Goal: Information Seeking & Learning: Learn about a topic

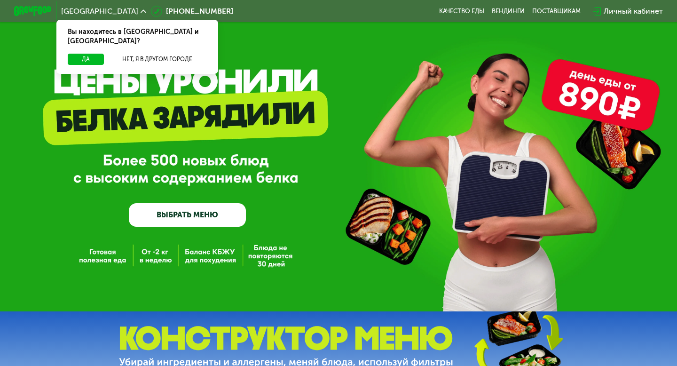
scroll to position [12, 0]
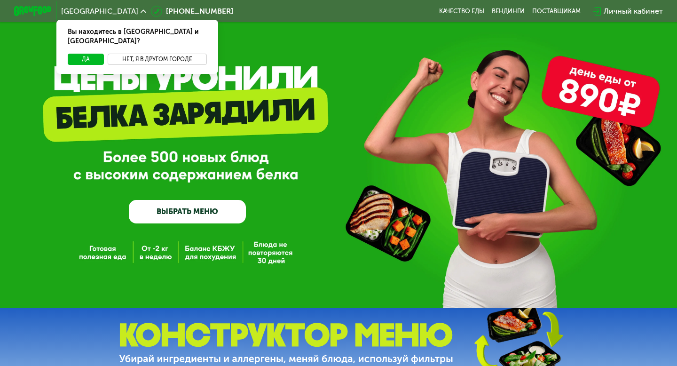
click at [172, 54] on button "Нет, я в другом городе" at bounding box center [157, 59] width 99 height 11
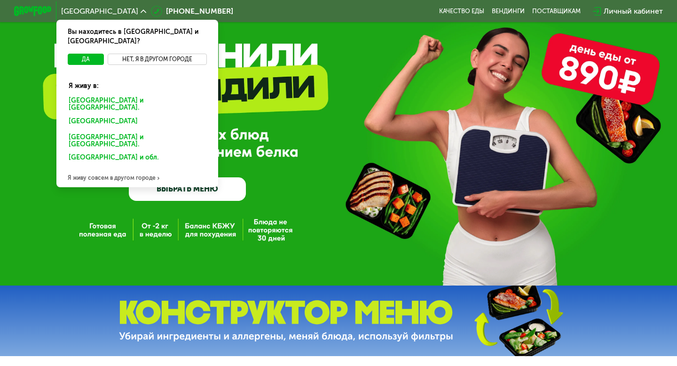
scroll to position [43, 0]
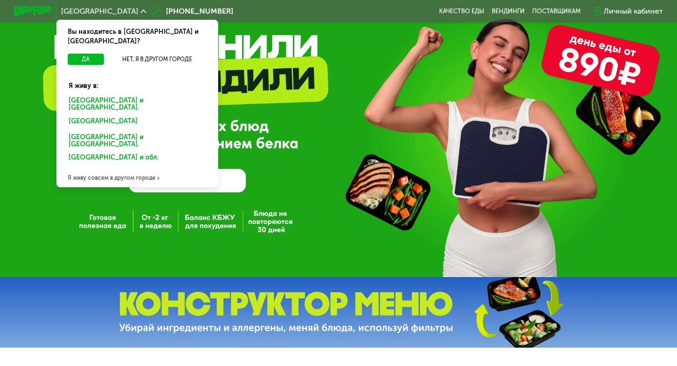
click at [130, 168] on div "Я живу совсем в другом городе" at bounding box center [137, 177] width 162 height 19
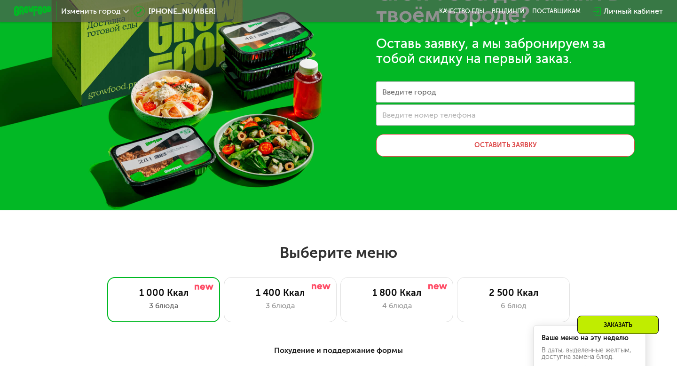
scroll to position [27, 0]
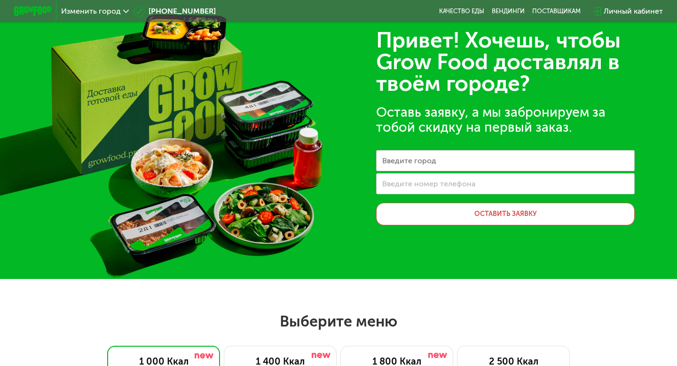
click at [90, 9] on span "Изменить город" at bounding box center [91, 12] width 60 height 8
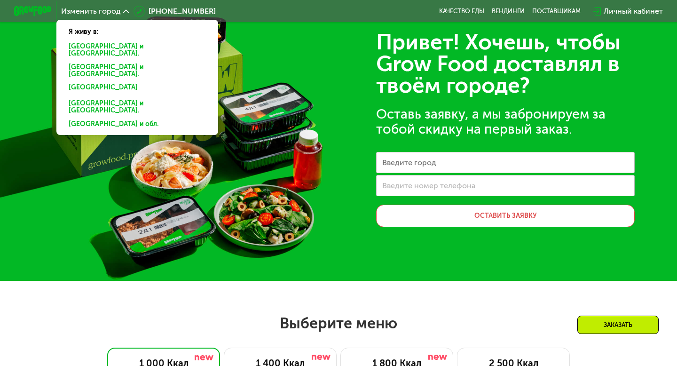
scroll to position [0, 0]
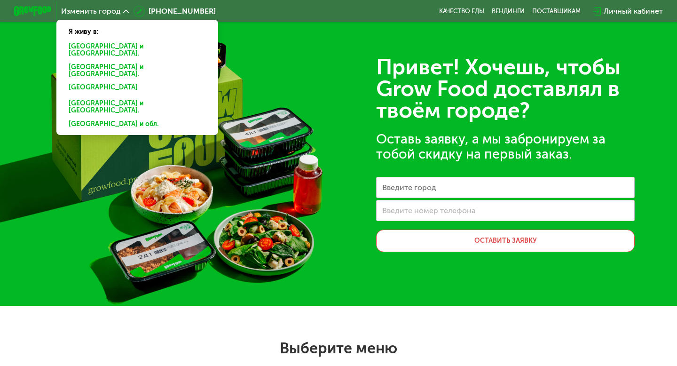
click at [84, 81] on div "[GEOGRAPHIC_DATA] и [GEOGRAPHIC_DATA]." at bounding box center [137, 88] width 151 height 15
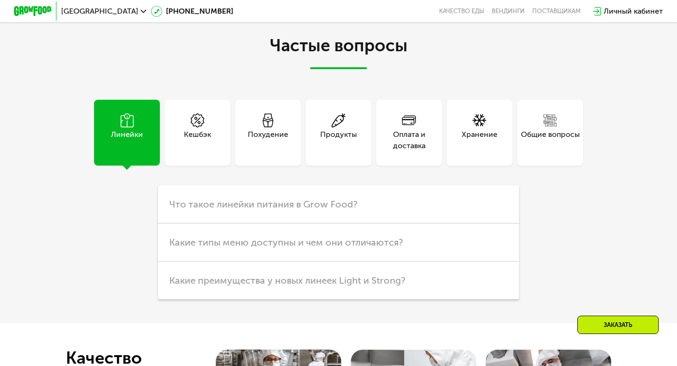
scroll to position [2294, 0]
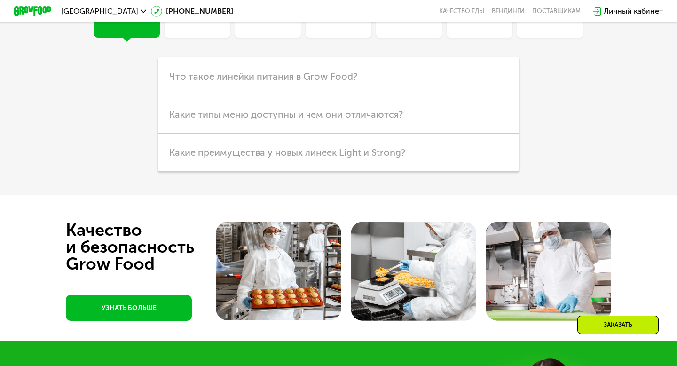
click at [138, 24] on div "Линейки" at bounding box center [127, 12] width 32 height 23
click at [204, 82] on span "Что такое линейки питания в Grow Food?" at bounding box center [263, 76] width 188 height 11
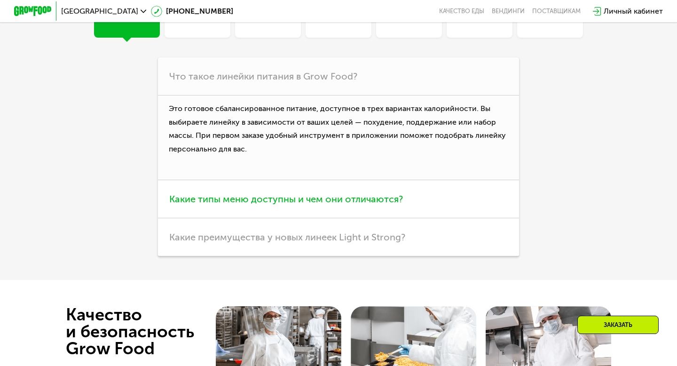
click at [374, 205] on span "Какие типы меню доступны и чем они отличаются?" at bounding box center [286, 198] width 234 height 11
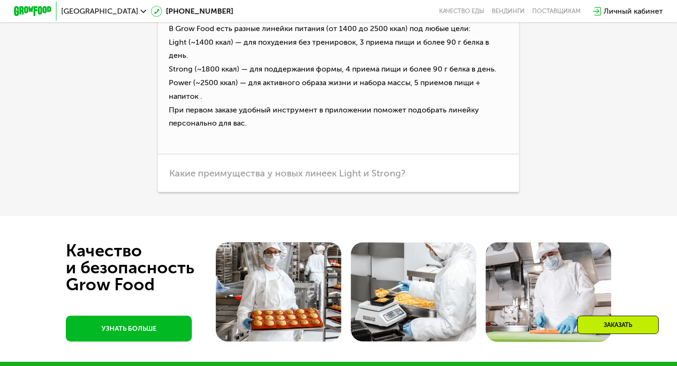
scroll to position [2417, 0]
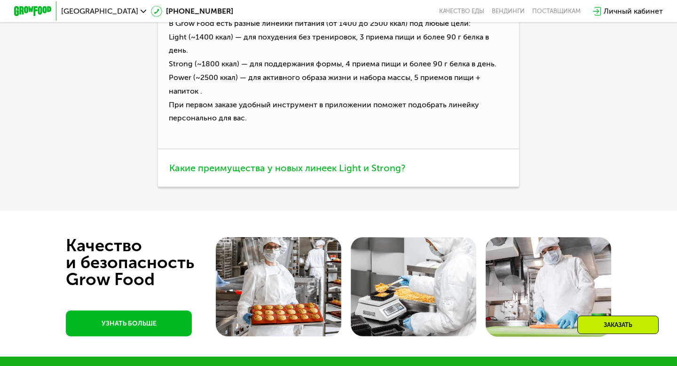
click at [373, 174] on span "Какие преимущества у новых линеек Light и Strong?" at bounding box center [287, 167] width 236 height 11
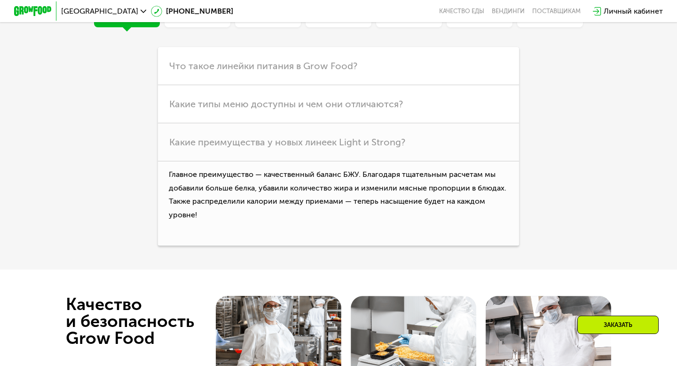
scroll to position [2304, 0]
click at [426, 14] on div "Оплата и доставка" at bounding box center [409, 2] width 66 height 23
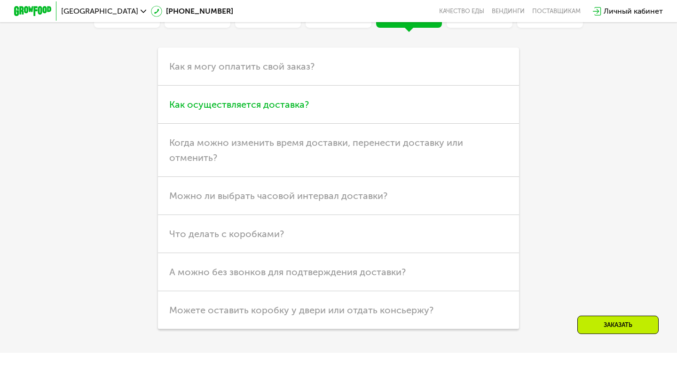
click at [294, 124] on h3 "Как осуществляется доставка?" at bounding box center [338, 105] width 361 height 38
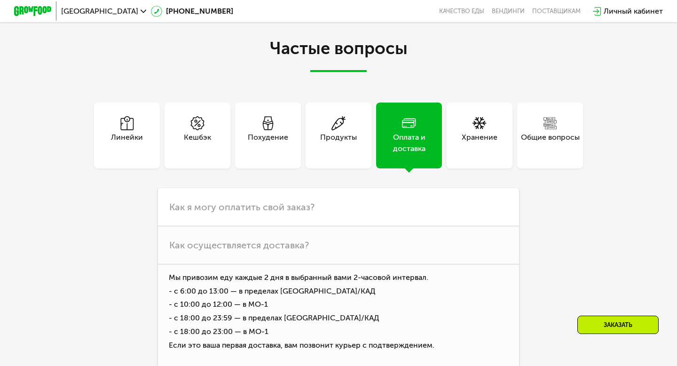
scroll to position [2091, 0]
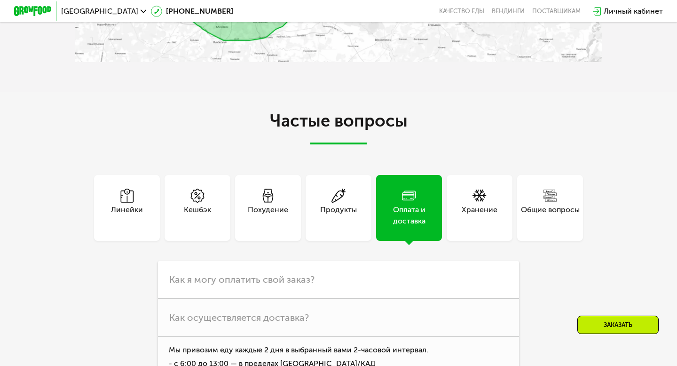
click at [275, 241] on div "Похудение" at bounding box center [268, 208] width 66 height 66
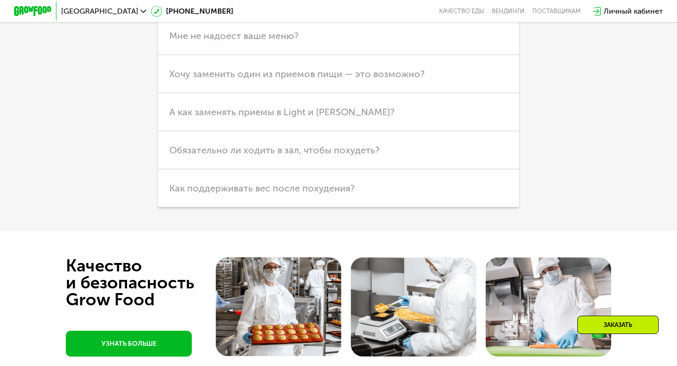
scroll to position [2447, 0]
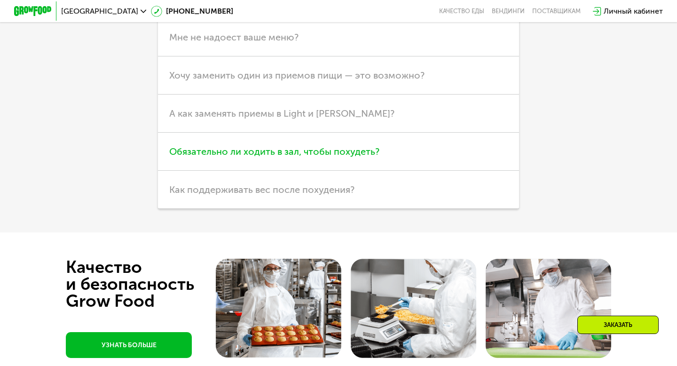
click at [403, 171] on h3 "Обязательно ли ходить в зал, чтобы похудеть?" at bounding box center [338, 152] width 361 height 38
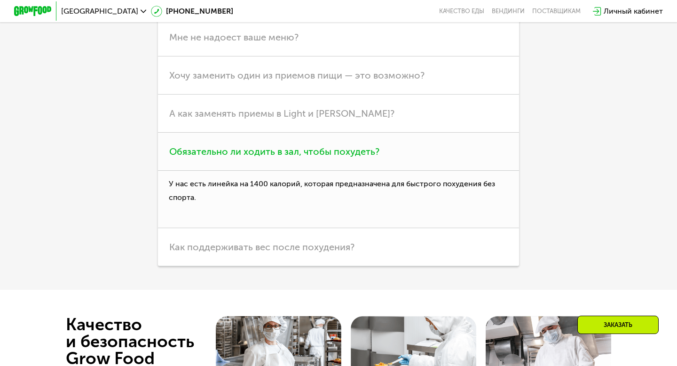
click at [403, 171] on h3 "Обязательно ли ходить в зал, чтобы похудеть?" at bounding box center [338, 152] width 361 height 38
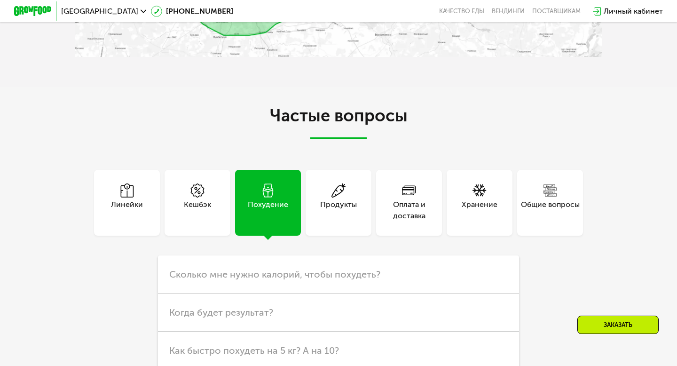
scroll to position [2096, 0]
click at [128, 235] on div "Линейки" at bounding box center [127, 202] width 66 height 66
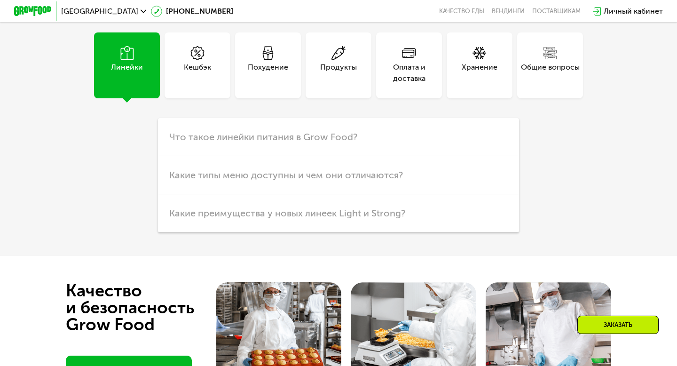
scroll to position [2234, 0]
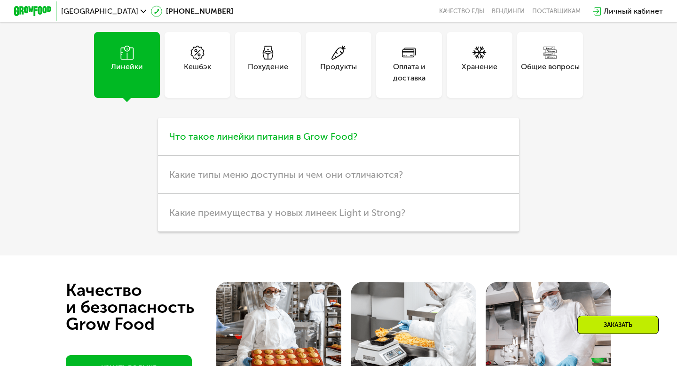
click at [240, 156] on h3 "Что такое линейки питания в Grow Food?" at bounding box center [338, 137] width 361 height 38
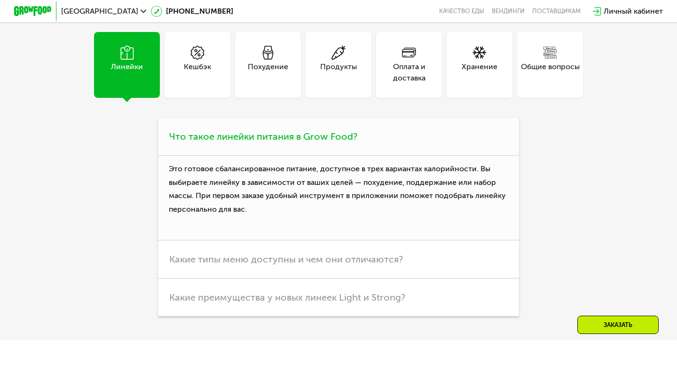
click at [239, 156] on h3 "Что такое линейки питания в Grow Food?" at bounding box center [338, 137] width 361 height 38
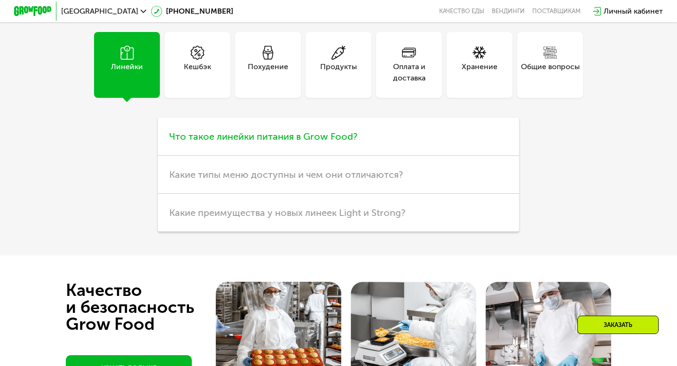
click at [239, 156] on h3 "Что такое линейки питания в Grow Food?" at bounding box center [338, 137] width 361 height 38
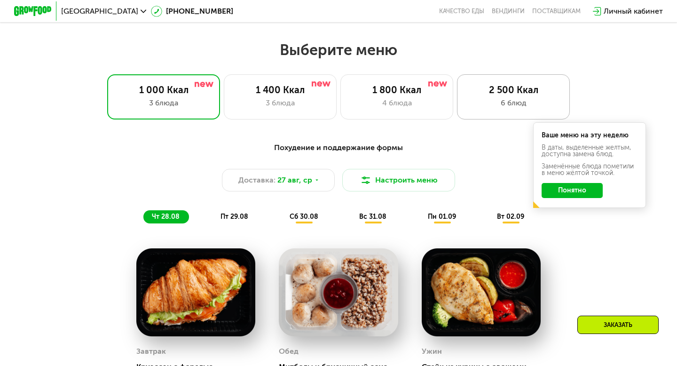
scroll to position [378, 0]
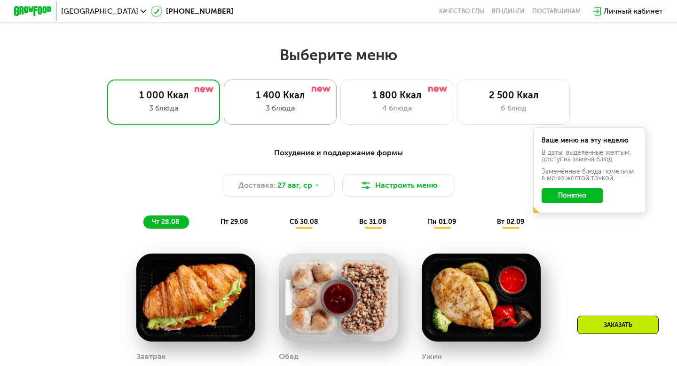
click at [309, 99] on div "1 400 Ккал" at bounding box center [280, 94] width 93 height 11
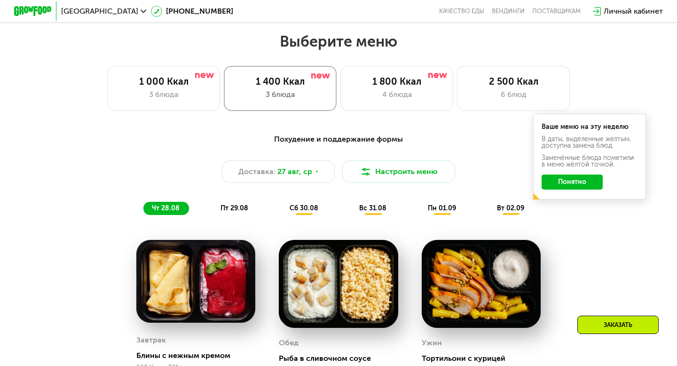
scroll to position [368, 0]
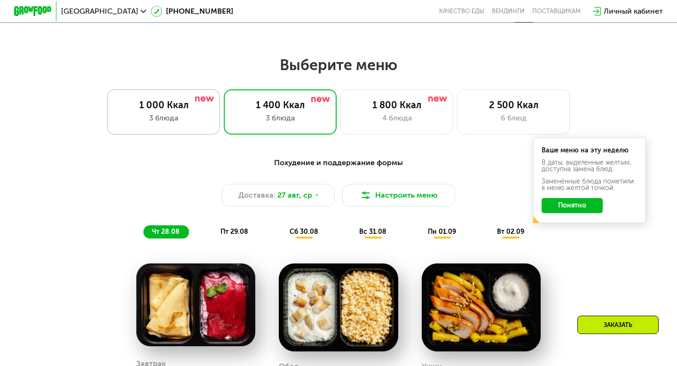
click at [178, 99] on div "1 000 Ккал" at bounding box center [163, 104] width 93 height 11
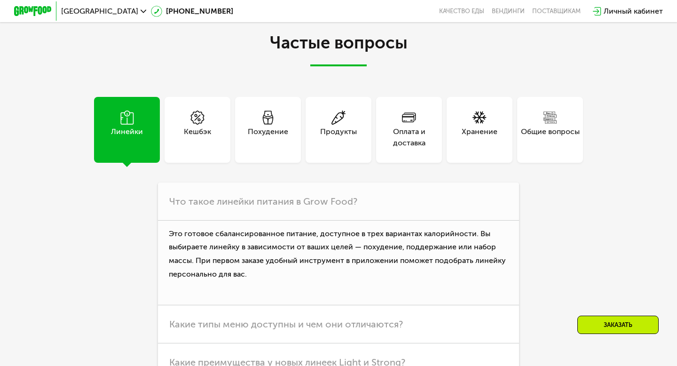
scroll to position [2286, 0]
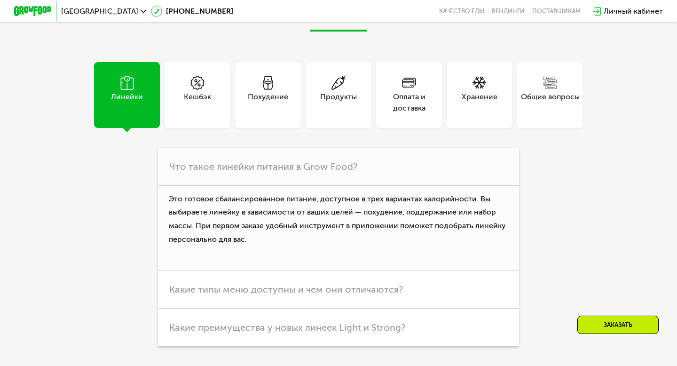
click at [419, 91] on div "Оплата и доставка" at bounding box center [409, 102] width 66 height 23
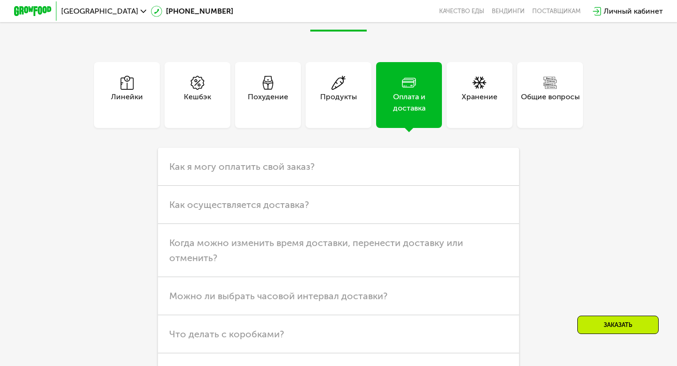
click at [419, 89] on div "Оплата и доставка" at bounding box center [409, 95] width 66 height 66
click at [311, 203] on h3 "Как осуществляется доставка?" at bounding box center [338, 205] width 361 height 38
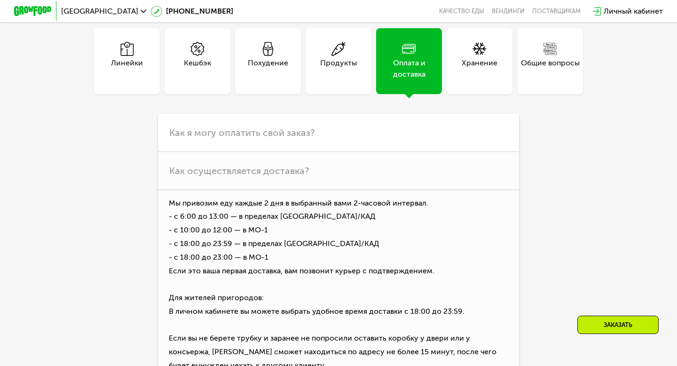
scroll to position [2304, 0]
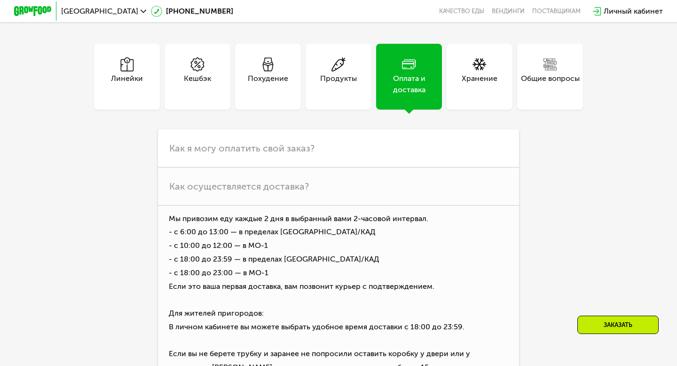
click at [551, 97] on div "Общие вопросы" at bounding box center [551, 77] width 66 height 66
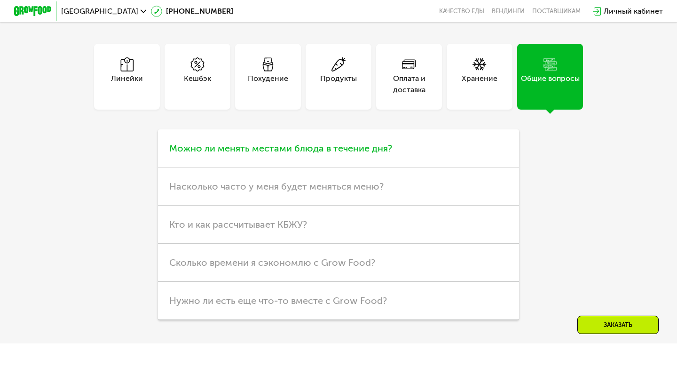
click at [406, 144] on h3 "Можно ли менять местами блюда в течение дня?" at bounding box center [338, 148] width 361 height 38
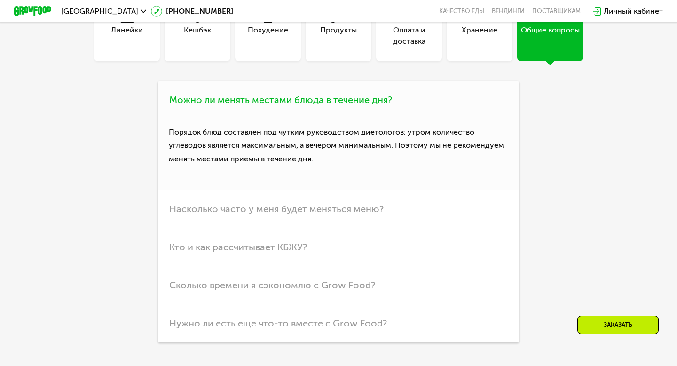
scroll to position [2374, 0]
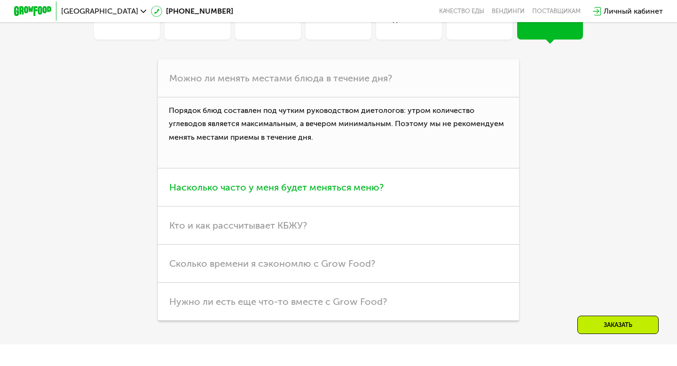
click at [367, 200] on h3 "Насколько часто у меня будет меняться меню?" at bounding box center [338, 187] width 361 height 38
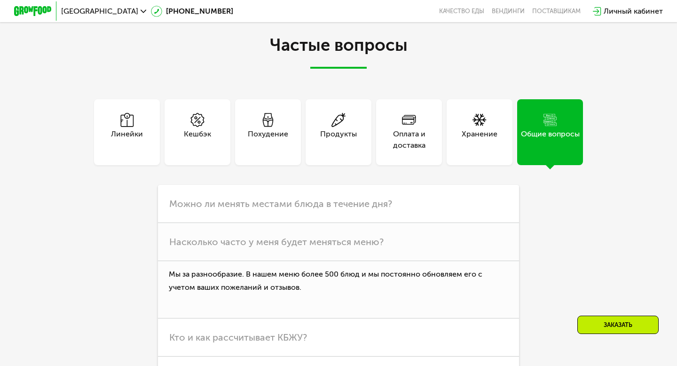
scroll to position [2251, 0]
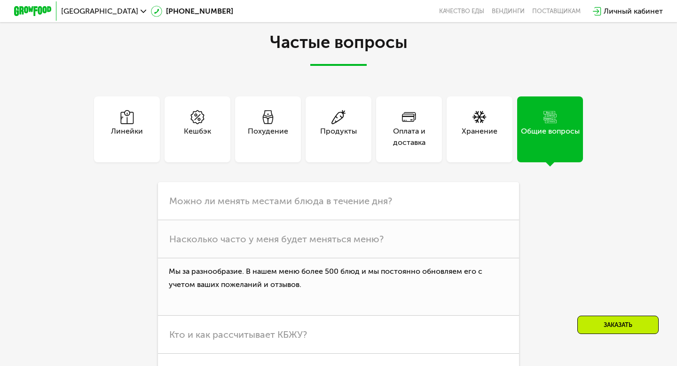
click at [423, 128] on div "Оплата и доставка" at bounding box center [409, 137] width 66 height 23
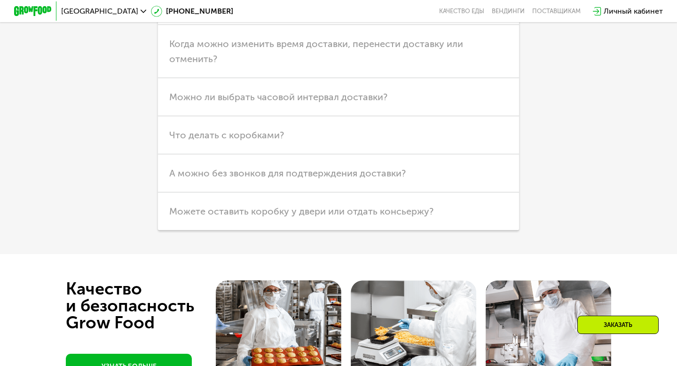
scroll to position [2485, 0]
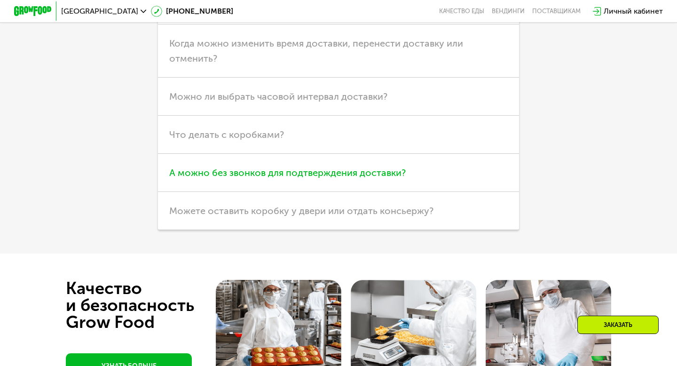
click at [363, 172] on span "А можно без звонков для подтверждения доставки?" at bounding box center [287, 172] width 237 height 11
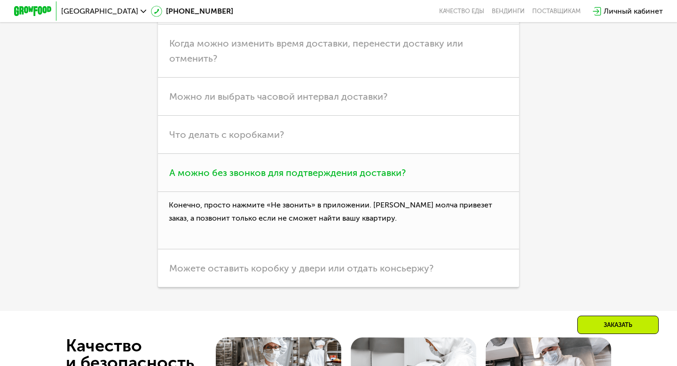
click at [363, 171] on span "А можно без звонков для подтверждения доставки?" at bounding box center [287, 172] width 237 height 11
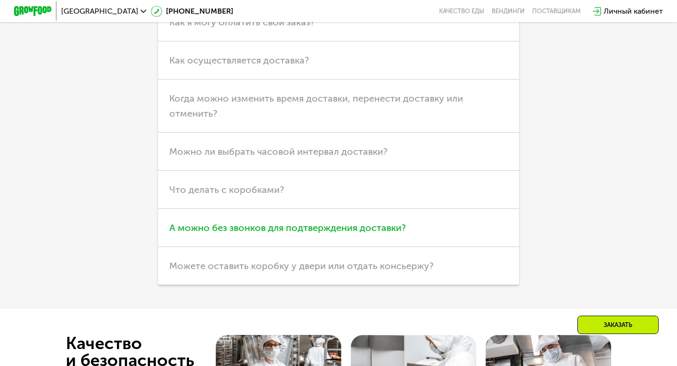
scroll to position [2422, 0]
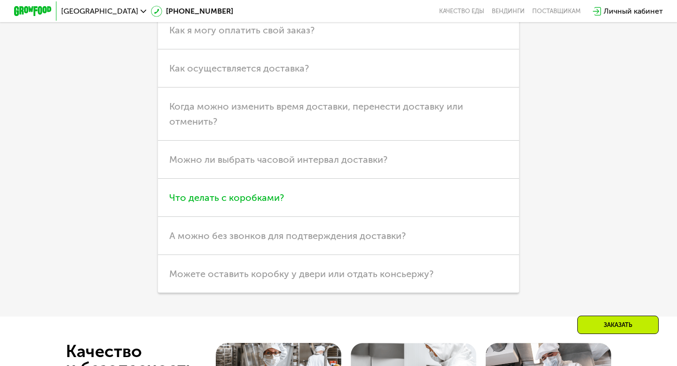
click at [347, 191] on h3 "Что делать с коробками?" at bounding box center [338, 198] width 361 height 38
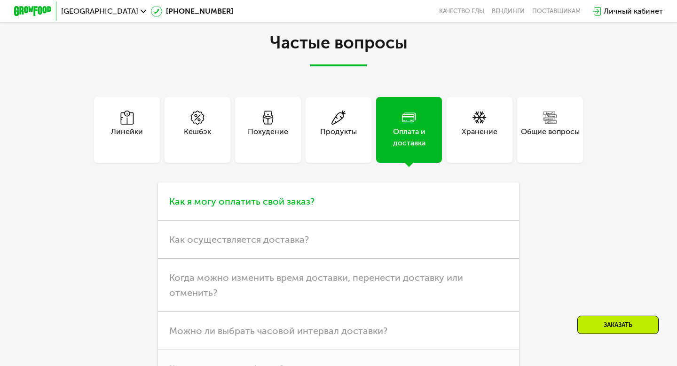
scroll to position [2234, 0]
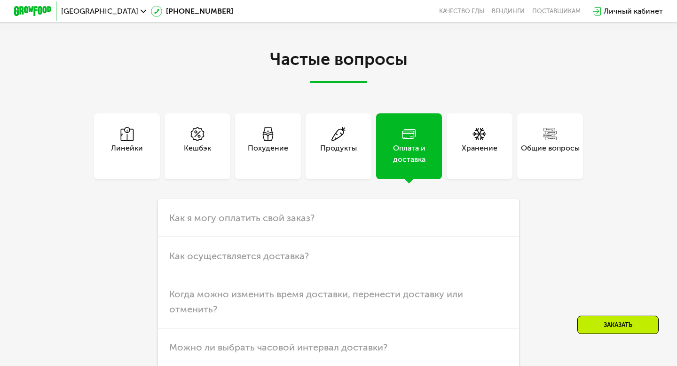
click at [199, 161] on div "Кешбэк" at bounding box center [198, 146] width 66 height 66
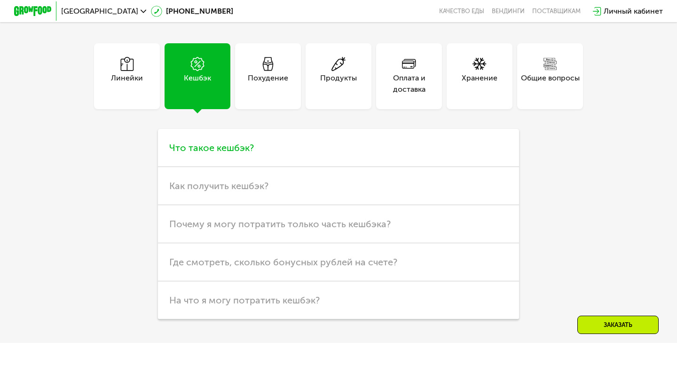
scroll to position [2305, 0]
click at [239, 135] on h3 "Что такое кешбэк?" at bounding box center [338, 147] width 361 height 38
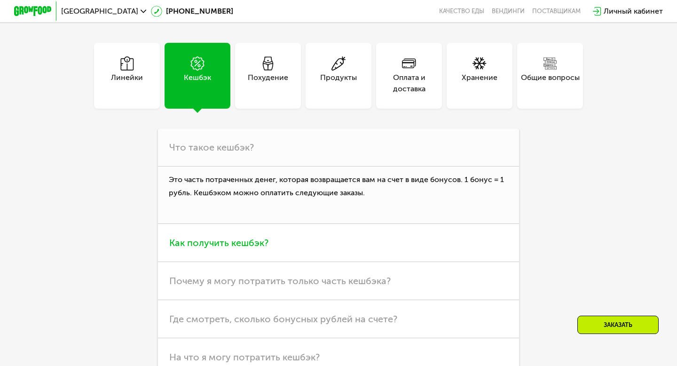
click at [244, 249] on h3 "Как получить кешбэк?" at bounding box center [338, 243] width 361 height 38
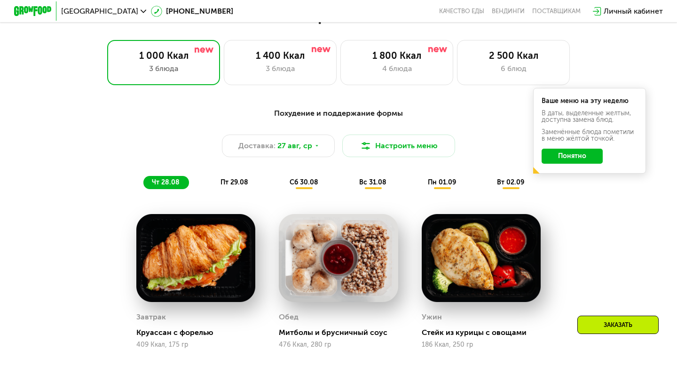
scroll to position [414, 0]
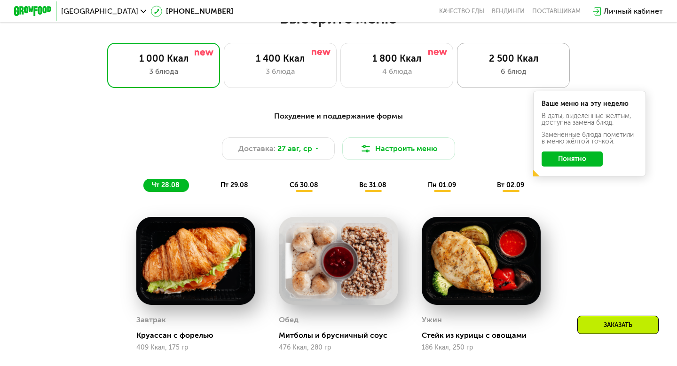
click at [495, 70] on div "6 блюд" at bounding box center [513, 71] width 93 height 11
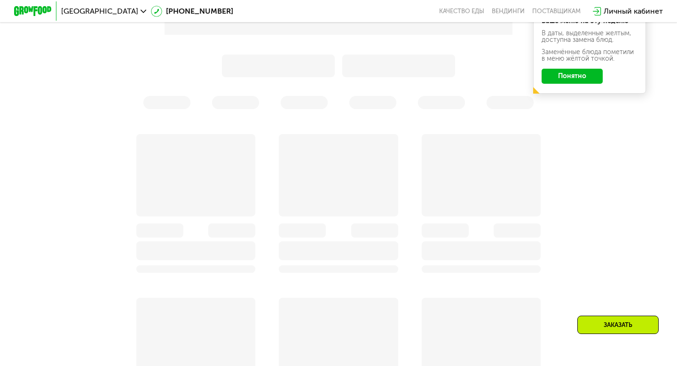
scroll to position [532, 0]
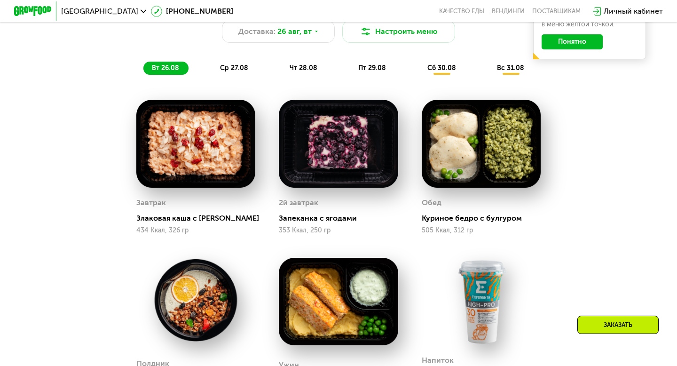
click at [239, 69] on span "ср 27.08" at bounding box center [234, 68] width 28 height 8
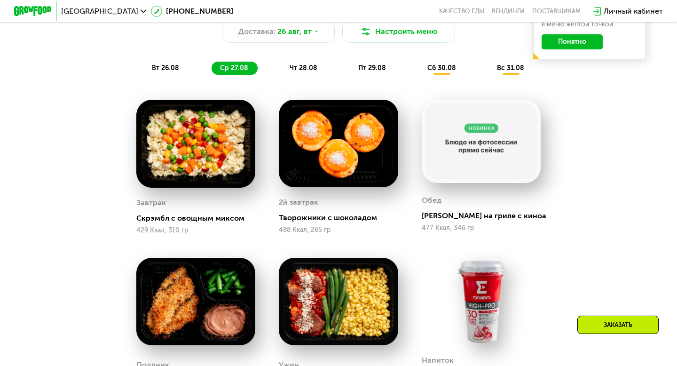
click at [173, 70] on span "вт 26.08" at bounding box center [165, 68] width 27 height 8
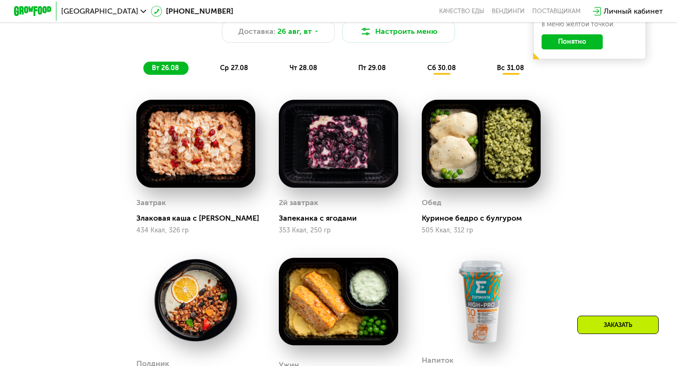
click at [295, 70] on span "чт 28.08" at bounding box center [304, 68] width 28 height 8
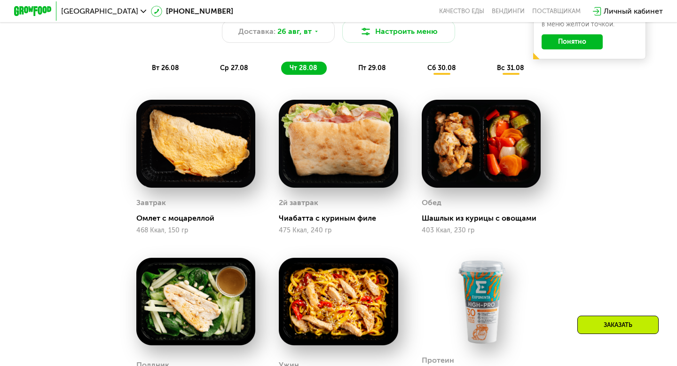
click at [340, 73] on div "вт 26.08 ср 27.08 чт 28.08 пт 29.08 сб 30.08 вс 31.08" at bounding box center [338, 68] width 391 height 13
click at [377, 75] on div "Сбалансированное питание для спортсменов Доставка: [DATE] [GEOGRAPHIC_DATA] мен…" at bounding box center [339, 34] width 568 height 93
click at [373, 66] on span "пт 29.08" at bounding box center [373, 68] width 28 height 8
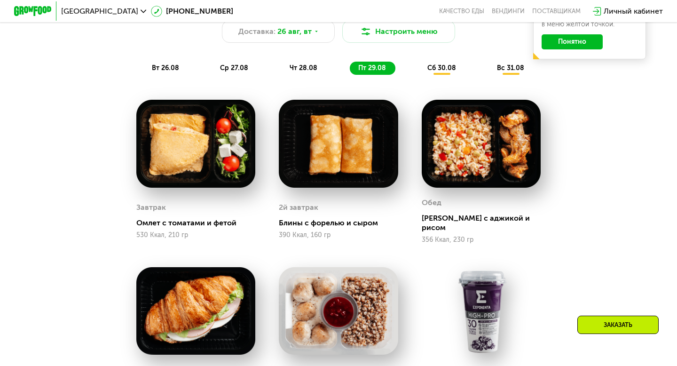
click at [442, 67] on span "сб 30.08" at bounding box center [442, 68] width 29 height 8
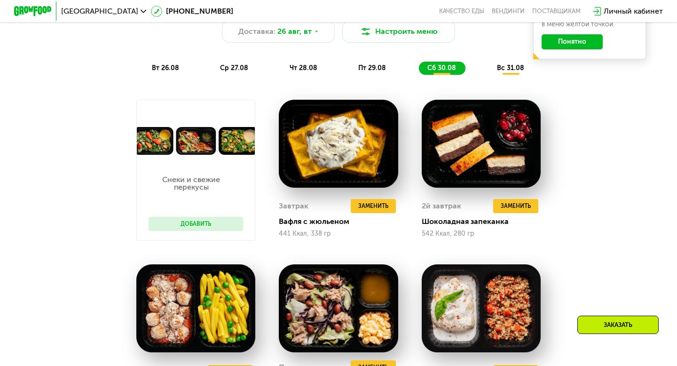
click at [505, 65] on span "вс 31.08" at bounding box center [510, 68] width 27 height 8
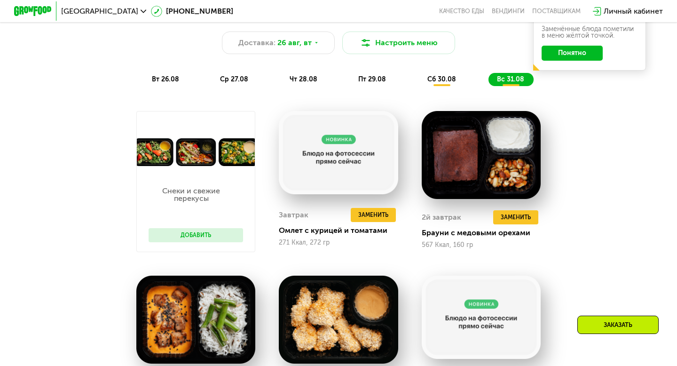
scroll to position [511, 0]
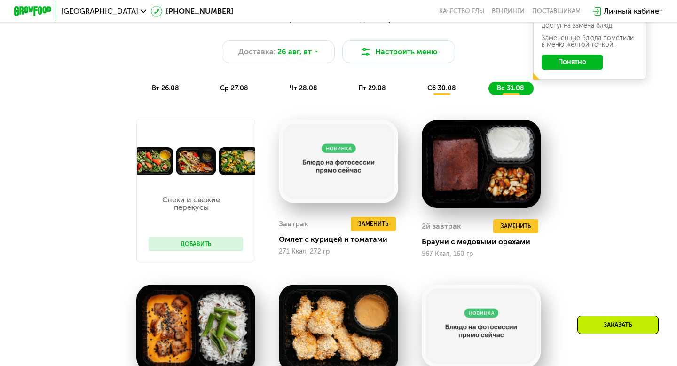
click at [419, 94] on div "пт 29.08" at bounding box center [442, 88] width 47 height 13
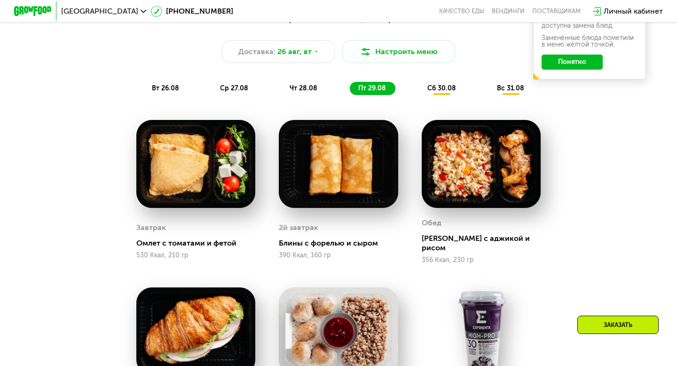
click at [350, 90] on div "чт 28.08" at bounding box center [373, 88] width 46 height 13
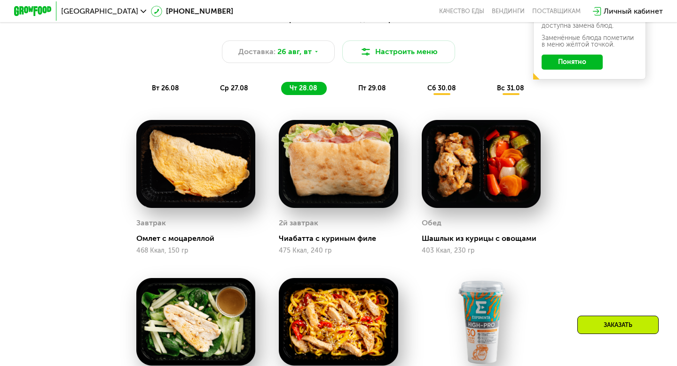
click at [265, 87] on div "вт 26.08 ср 27.08 чт 28.08 пт 29.08 сб 30.08 вс 31.08" at bounding box center [338, 88] width 391 height 13
click at [223, 87] on span "ср 27.08" at bounding box center [234, 88] width 28 height 8
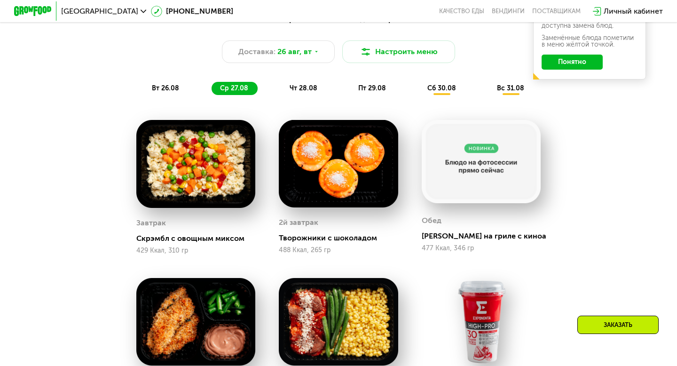
click at [192, 84] on div "вт 26.08 ср 27.08 чт 28.08 пт 29.08 сб 30.08 вс 31.08" at bounding box center [338, 88] width 391 height 13
click at [171, 88] on span "вт 26.08" at bounding box center [165, 88] width 27 height 8
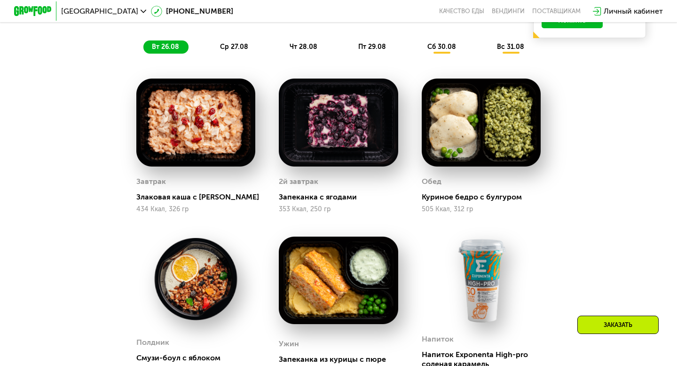
scroll to position [545, 0]
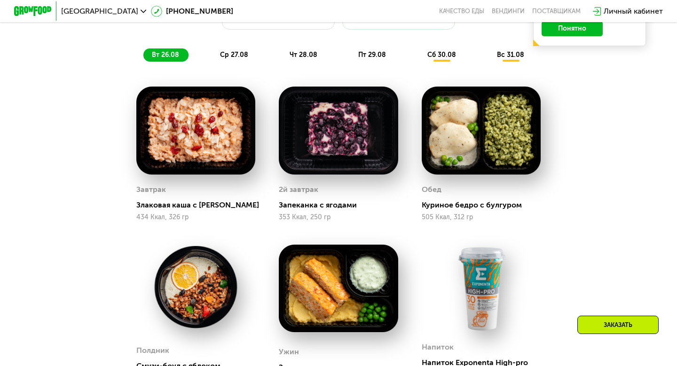
click at [419, 55] on div "пт 29.08" at bounding box center [442, 54] width 47 height 13
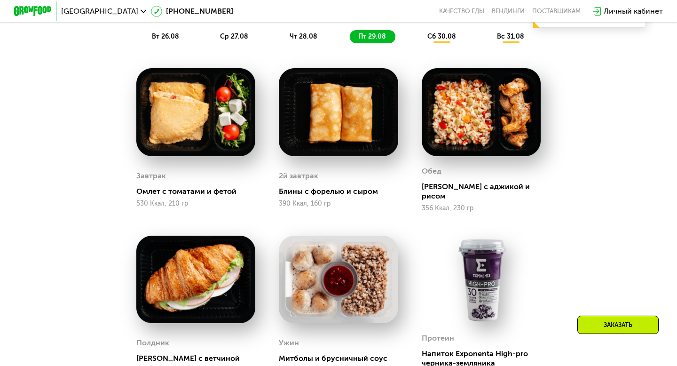
scroll to position [560, 0]
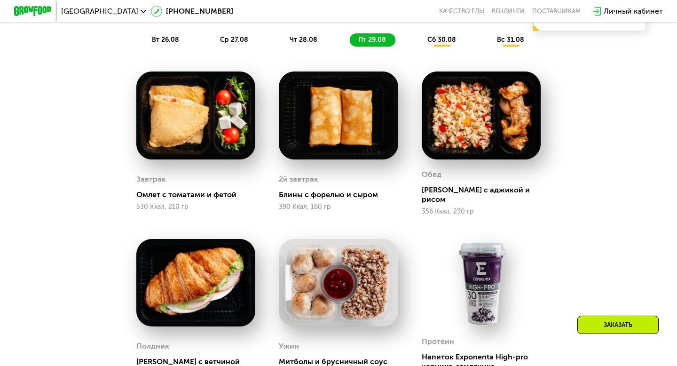
click at [442, 39] on span "сб 30.08" at bounding box center [442, 40] width 29 height 8
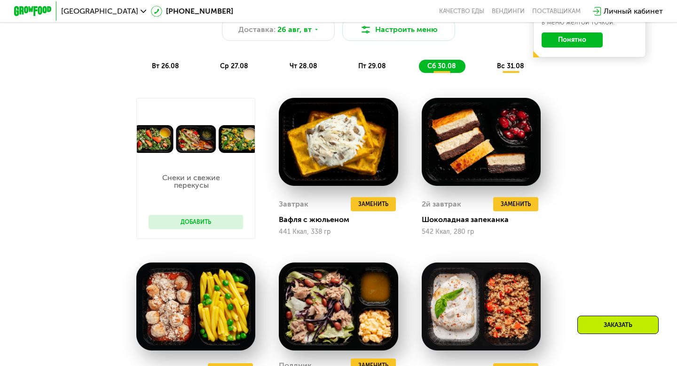
scroll to position [484, 0]
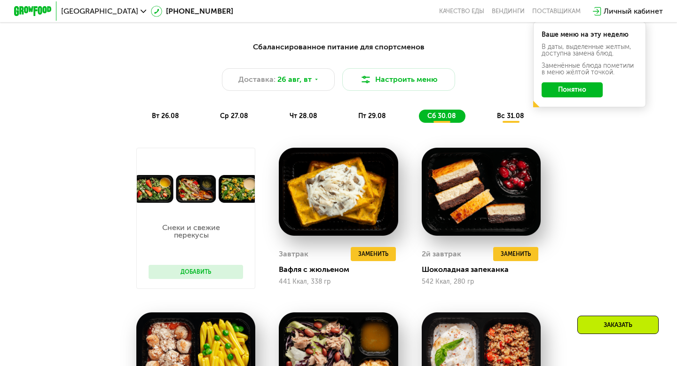
click at [511, 112] on span "вс 31.08" at bounding box center [510, 116] width 27 height 8
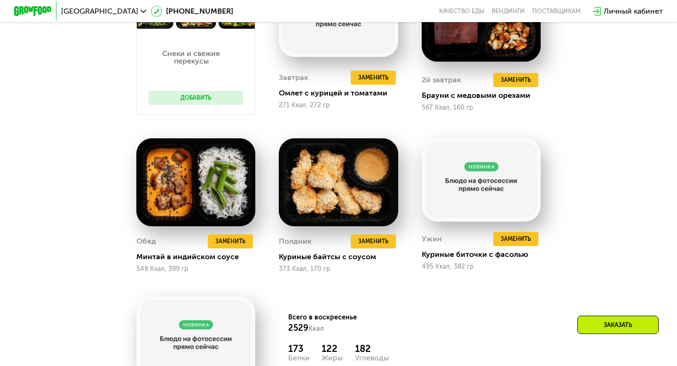
scroll to position [660, 0]
